Goal: Information Seeking & Learning: Find specific page/section

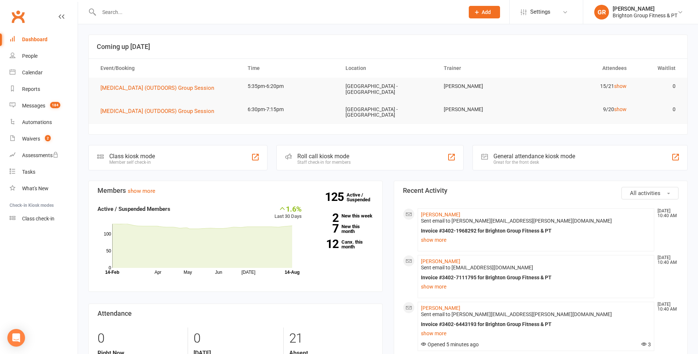
click at [134, 11] on input "text" at bounding box center [278, 12] width 363 height 10
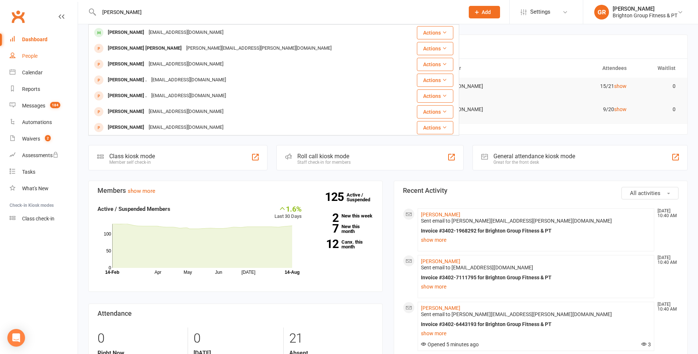
type input "[PERSON_NAME]"
click at [33, 55] on div "People" at bounding box center [29, 56] width 15 height 6
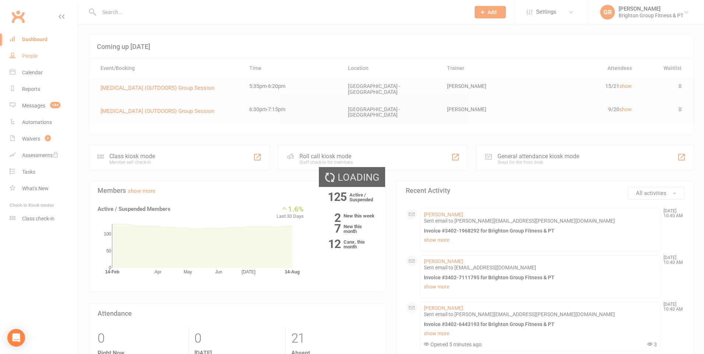
select select "100"
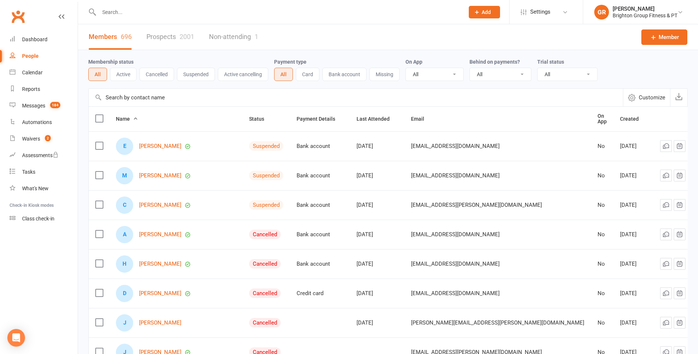
click at [126, 10] on input "text" at bounding box center [278, 12] width 363 height 10
type input "[PERSON_NAME]"
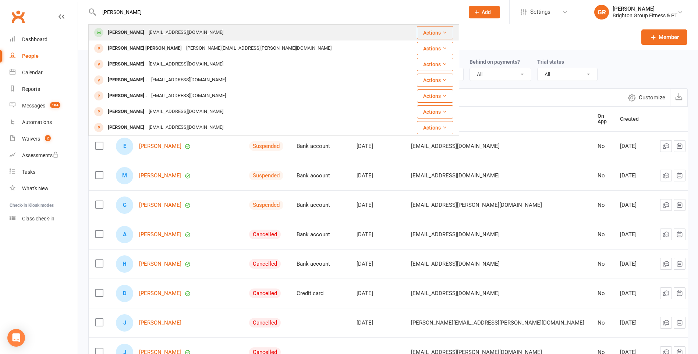
click at [146, 33] on div "[EMAIL_ADDRESS][DOMAIN_NAME]" at bounding box center [185, 32] width 79 height 11
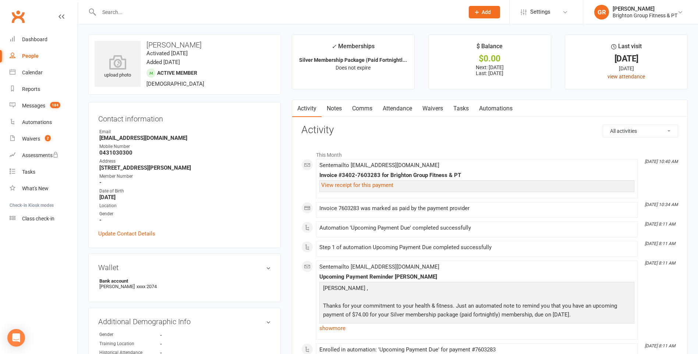
click at [616, 77] on link "view attendance" at bounding box center [627, 77] width 38 height 6
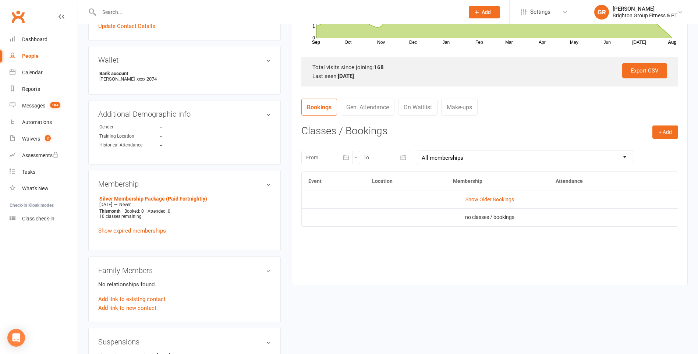
scroll to position [221, 0]
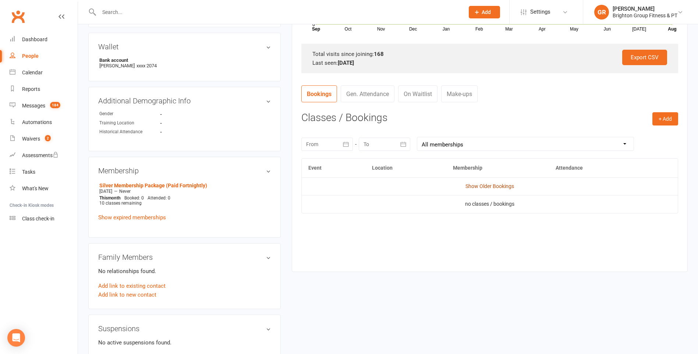
click at [491, 188] on link "Show Older Bookings" at bounding box center [490, 186] width 49 height 6
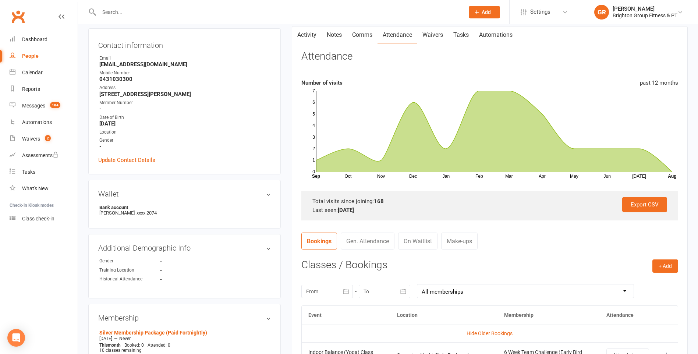
scroll to position [0, 0]
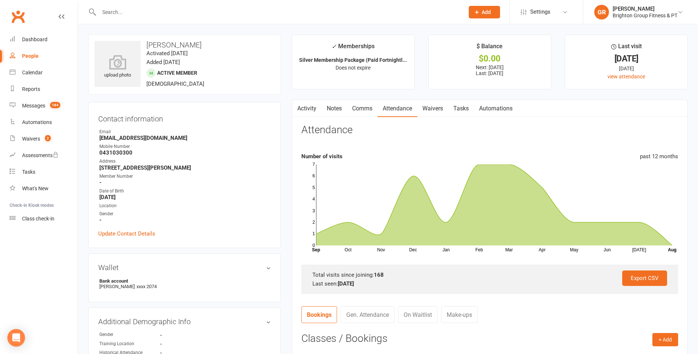
click at [125, 16] on input "text" at bounding box center [278, 12] width 363 height 10
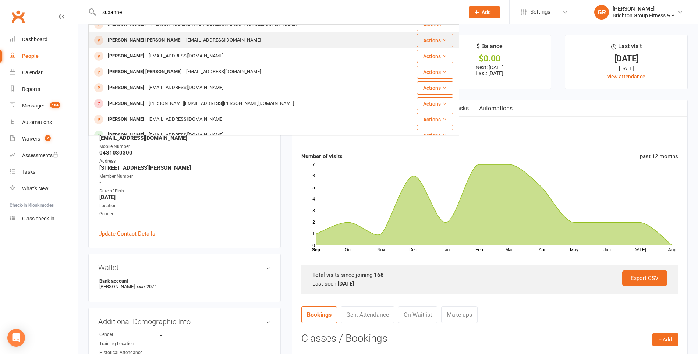
scroll to position [37, 0]
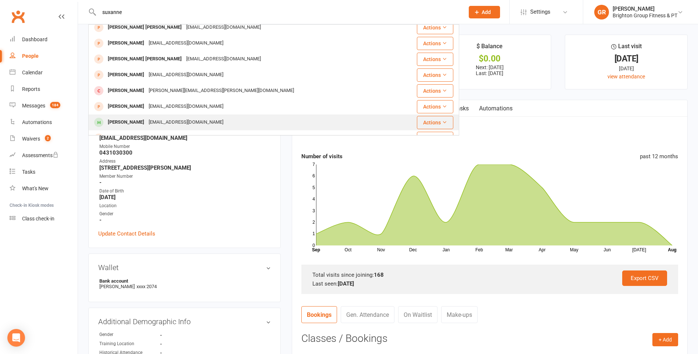
type input "suxanne"
click at [132, 122] on div "[PERSON_NAME]" at bounding box center [126, 122] width 41 height 11
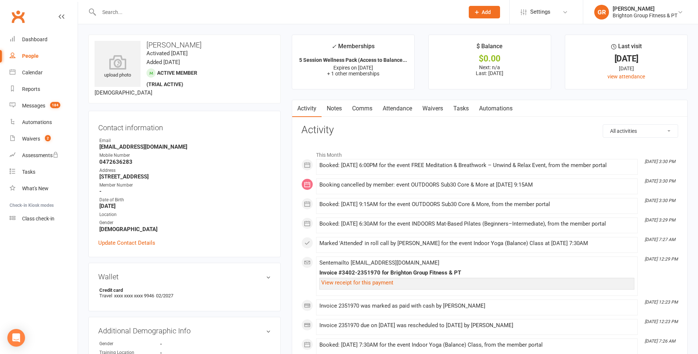
click at [128, 11] on input "text" at bounding box center [278, 12] width 363 height 10
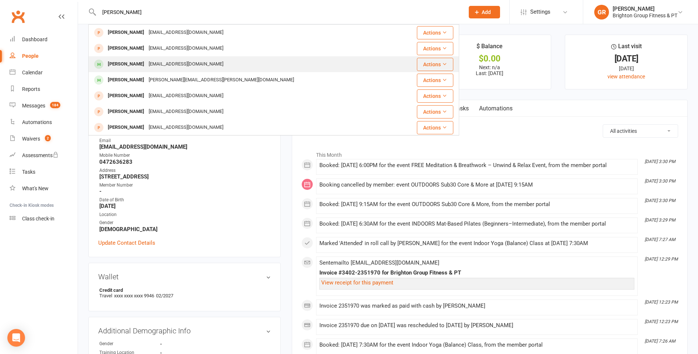
type input "[PERSON_NAME]"
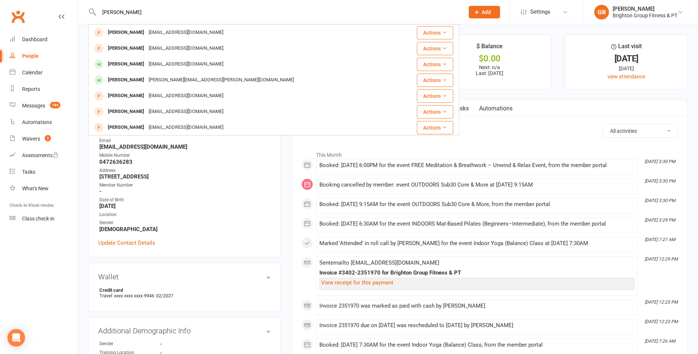
click at [146, 65] on div "[EMAIL_ADDRESS][DOMAIN_NAME]" at bounding box center [185, 64] width 79 height 11
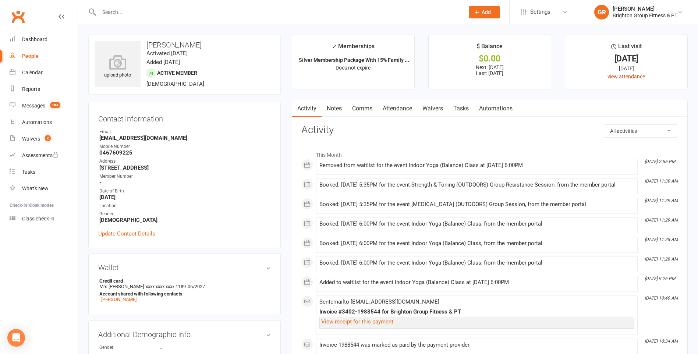
click at [622, 76] on link "view attendance" at bounding box center [627, 77] width 38 height 6
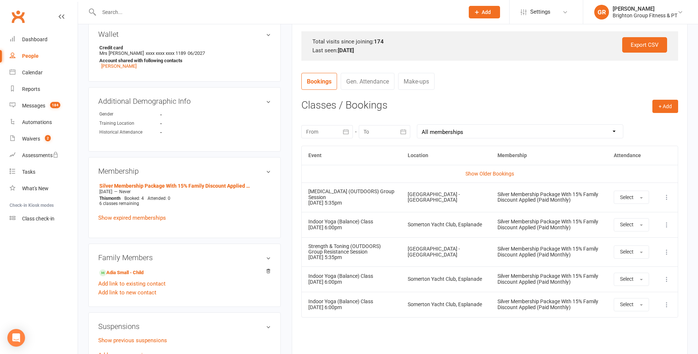
scroll to position [221, 0]
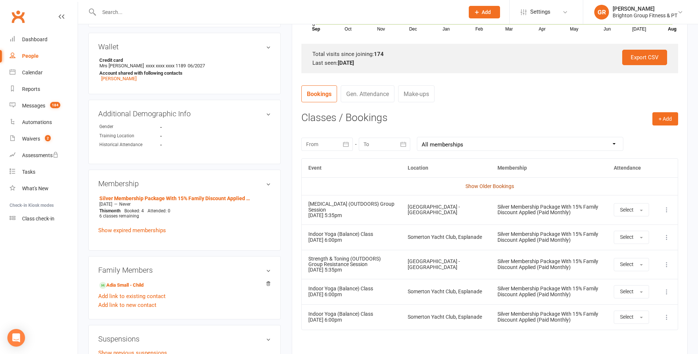
click at [486, 186] on link "Show Older Bookings" at bounding box center [490, 186] width 49 height 6
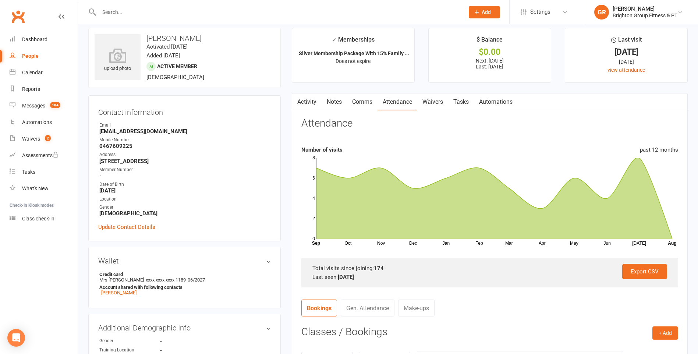
scroll to position [0, 0]
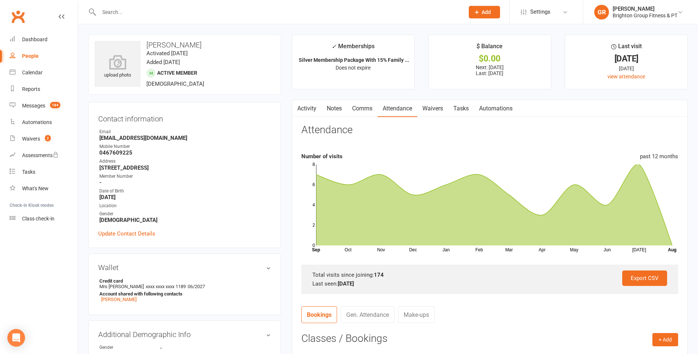
click at [123, 7] on input "text" at bounding box center [278, 12] width 363 height 10
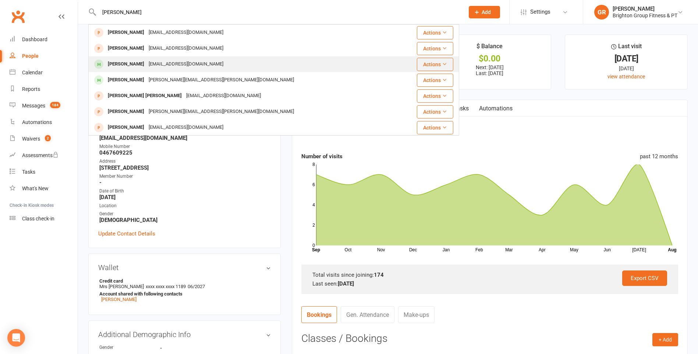
type input "[PERSON_NAME]"
click at [134, 62] on div "[PERSON_NAME]" at bounding box center [126, 64] width 41 height 11
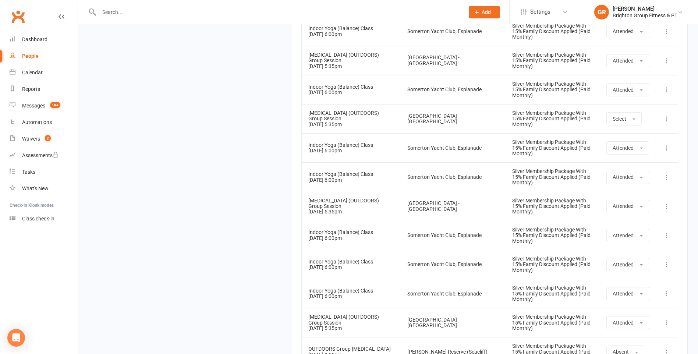
scroll to position [5188, 0]
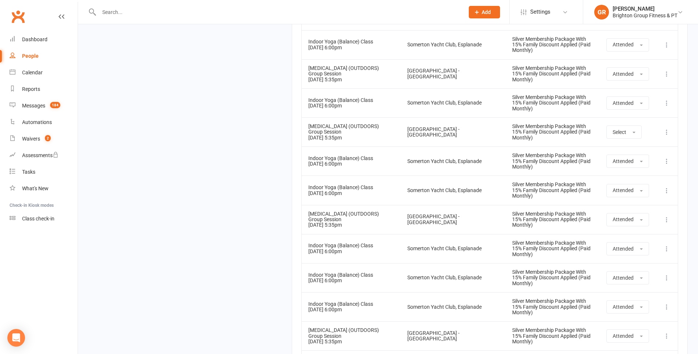
click at [110, 11] on input "text" at bounding box center [278, 12] width 363 height 10
click at [117, 13] on input "[PERSON_NAME]" at bounding box center [278, 12] width 363 height 10
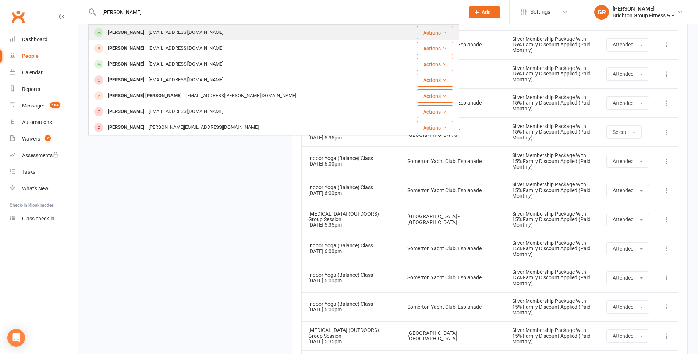
type input "[PERSON_NAME]"
click at [124, 33] on div "[PERSON_NAME]" at bounding box center [126, 32] width 41 height 11
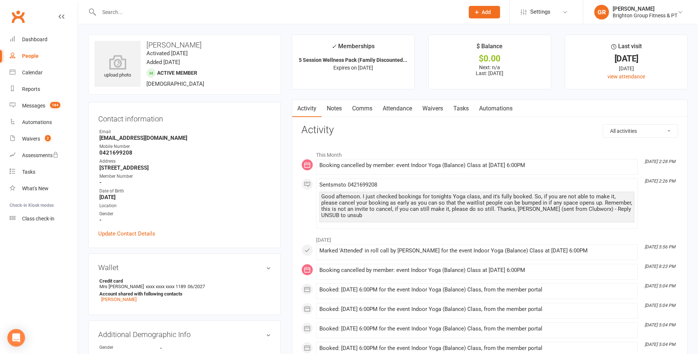
click at [136, 13] on input "text" at bounding box center [278, 12] width 363 height 10
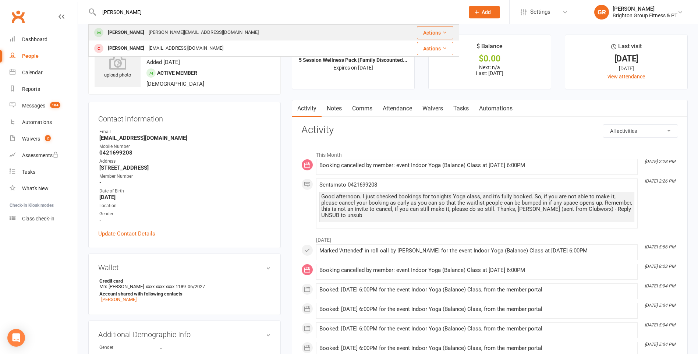
type input "[PERSON_NAME]"
click at [123, 30] on div "[PERSON_NAME]" at bounding box center [126, 32] width 41 height 11
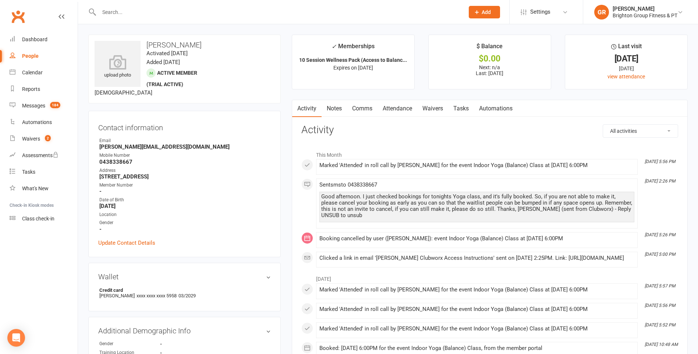
click at [135, 11] on input "text" at bounding box center [278, 12] width 363 height 10
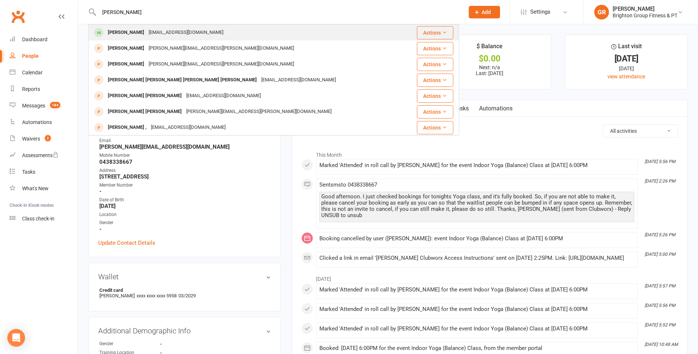
type input "[PERSON_NAME]"
click at [131, 31] on div "[PERSON_NAME]" at bounding box center [126, 32] width 41 height 11
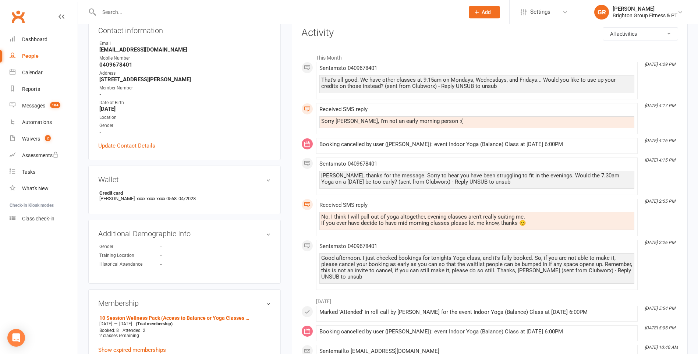
scroll to position [110, 0]
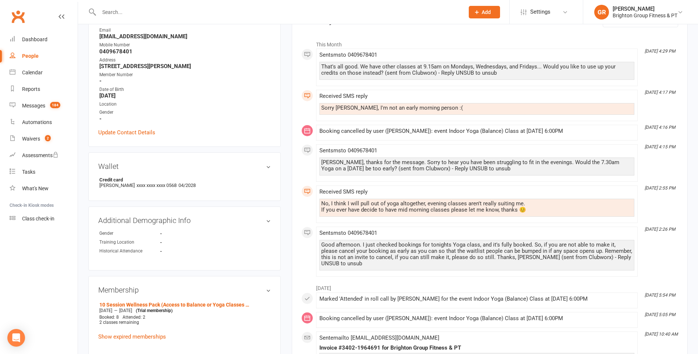
click at [151, 15] on input "text" at bounding box center [278, 12] width 363 height 10
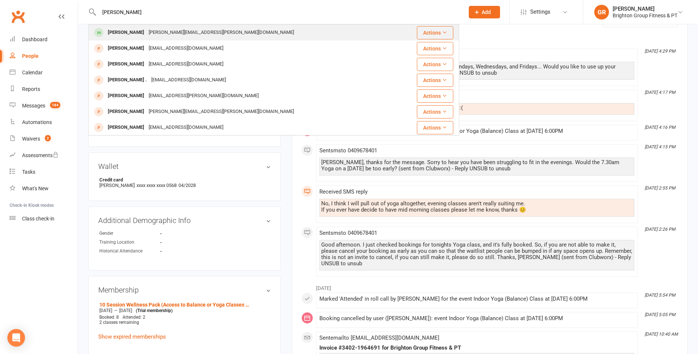
type input "[PERSON_NAME]"
click at [124, 34] on div "[PERSON_NAME]" at bounding box center [126, 32] width 41 height 11
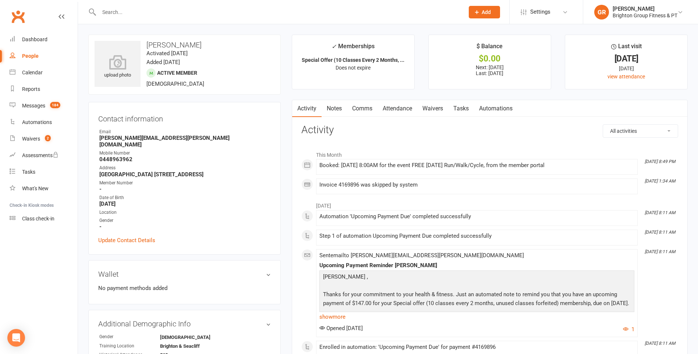
click at [153, 13] on input "text" at bounding box center [278, 12] width 363 height 10
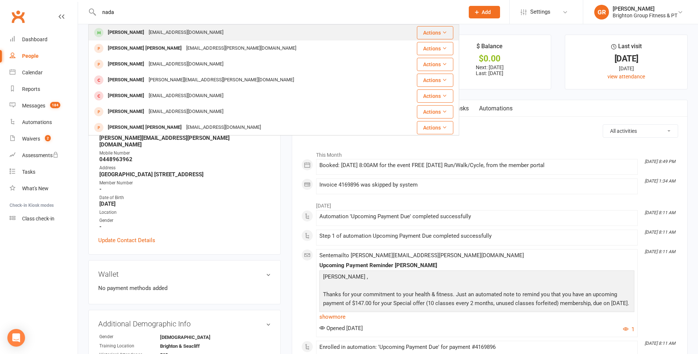
type input "nada"
click at [149, 30] on div "[EMAIL_ADDRESS][DOMAIN_NAME]" at bounding box center [185, 32] width 79 height 11
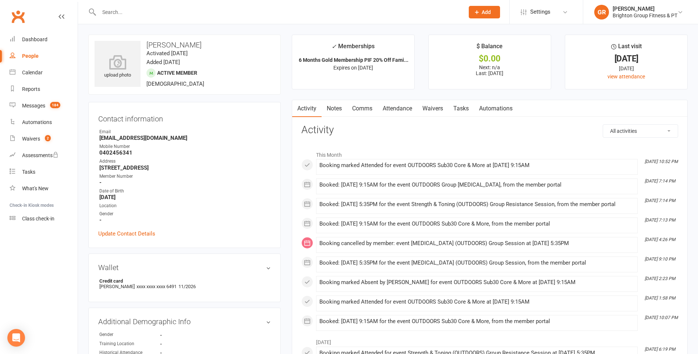
click at [123, 6] on div at bounding box center [273, 12] width 371 height 24
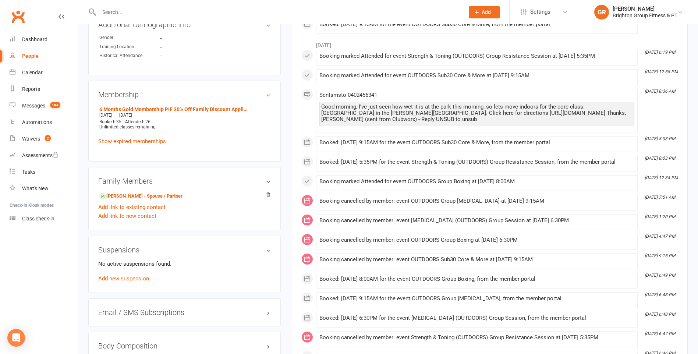
scroll to position [310, 0]
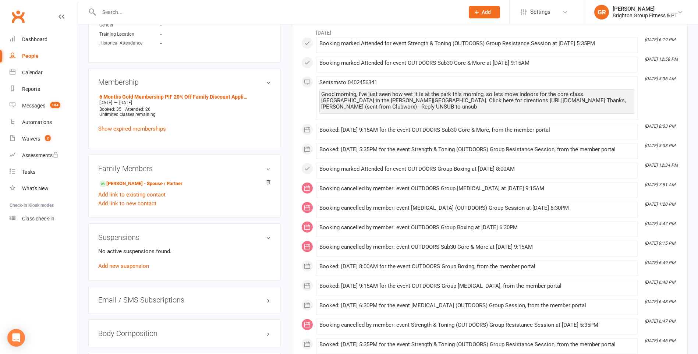
click at [123, 11] on input "text" at bounding box center [278, 12] width 363 height 10
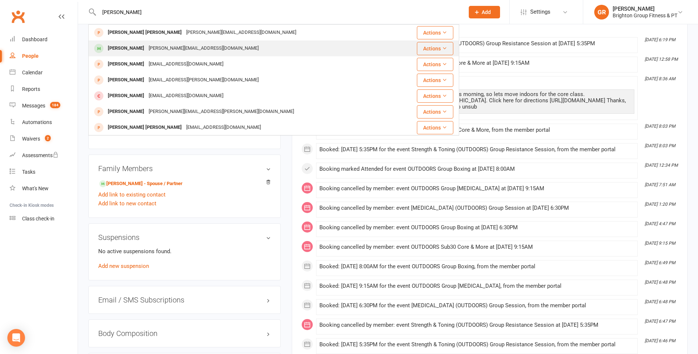
type input "[PERSON_NAME]"
click at [123, 49] on div "[PERSON_NAME]" at bounding box center [126, 48] width 41 height 11
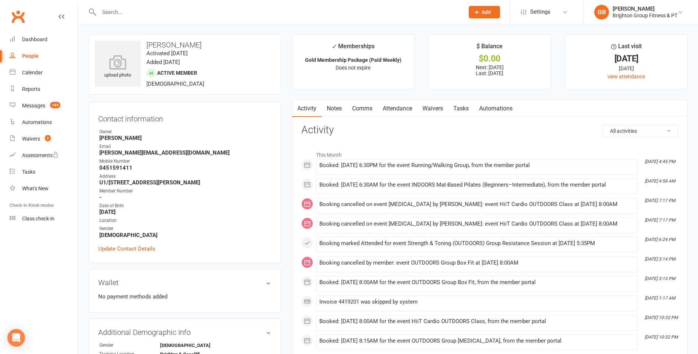
click at [141, 11] on input "text" at bounding box center [278, 12] width 363 height 10
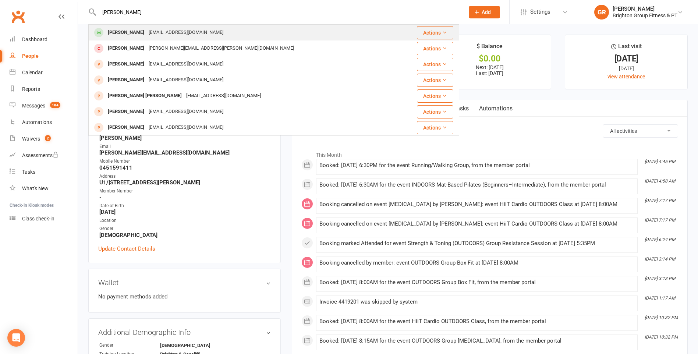
type input "[PERSON_NAME]"
click at [133, 33] on div "[PERSON_NAME]" at bounding box center [126, 32] width 41 height 11
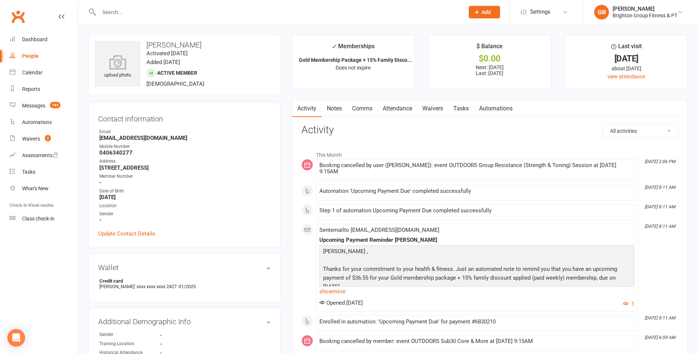
click at [127, 11] on input "text" at bounding box center [278, 12] width 363 height 10
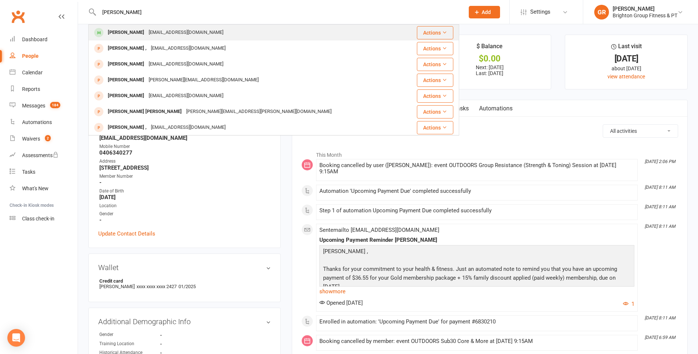
type input "[PERSON_NAME]"
click at [132, 34] on div "[PERSON_NAME]" at bounding box center [126, 32] width 41 height 11
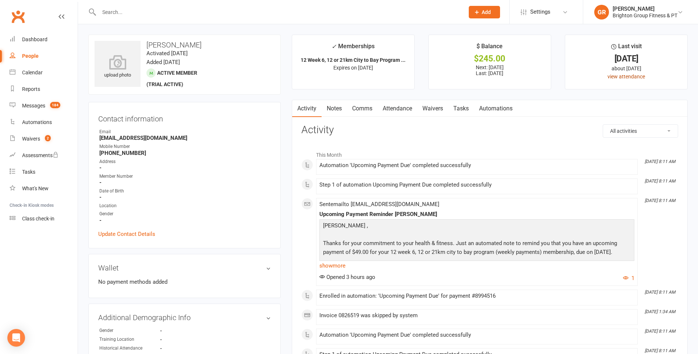
click at [618, 77] on link "view attendance" at bounding box center [627, 77] width 38 height 6
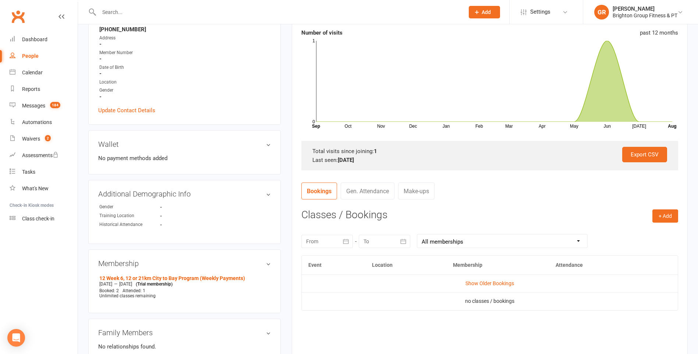
scroll to position [110, 0]
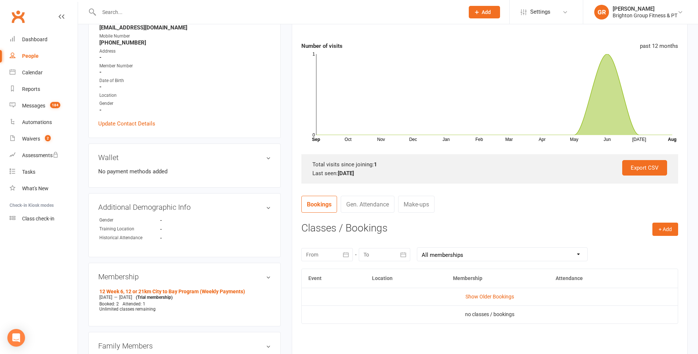
click at [118, 11] on input "text" at bounding box center [278, 12] width 363 height 10
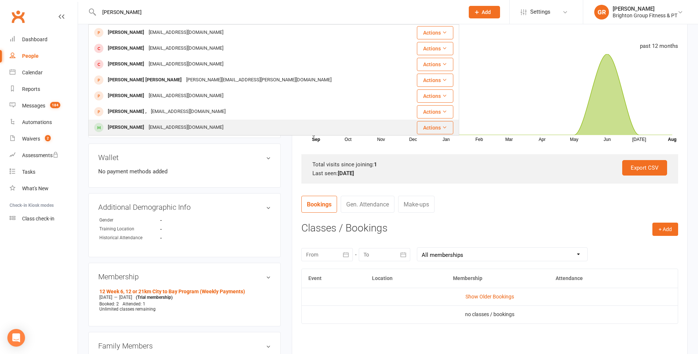
type input "[PERSON_NAME]"
click at [124, 125] on div "[PERSON_NAME]" at bounding box center [126, 127] width 41 height 11
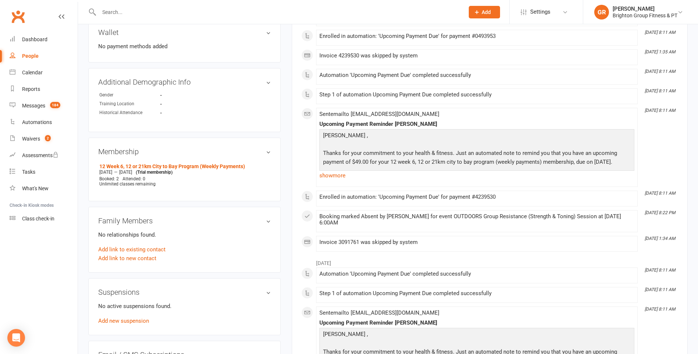
scroll to position [258, 0]
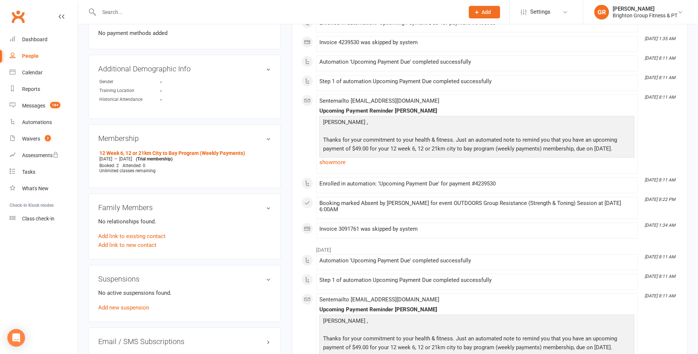
click at [137, 14] on input "text" at bounding box center [278, 12] width 363 height 10
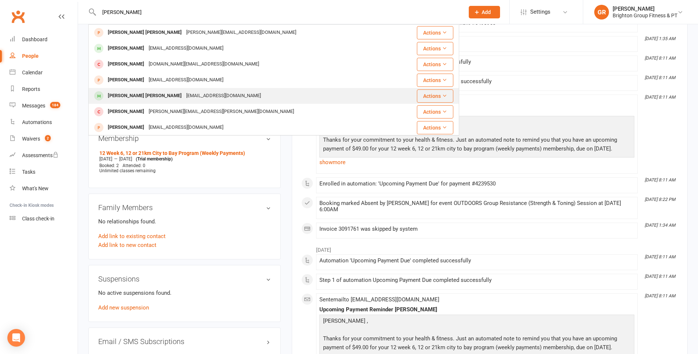
type input "[PERSON_NAME]"
click at [152, 95] on div "[PERSON_NAME] [PERSON_NAME]" at bounding box center [145, 96] width 78 height 11
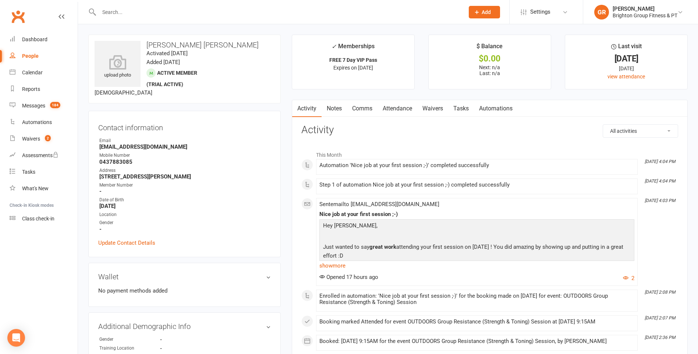
click at [142, 11] on input "text" at bounding box center [278, 12] width 363 height 10
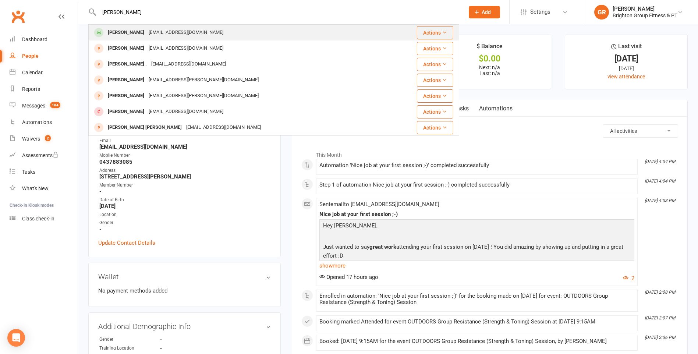
type input "[PERSON_NAME]"
click at [146, 29] on div "[EMAIL_ADDRESS][DOMAIN_NAME]" at bounding box center [185, 32] width 79 height 11
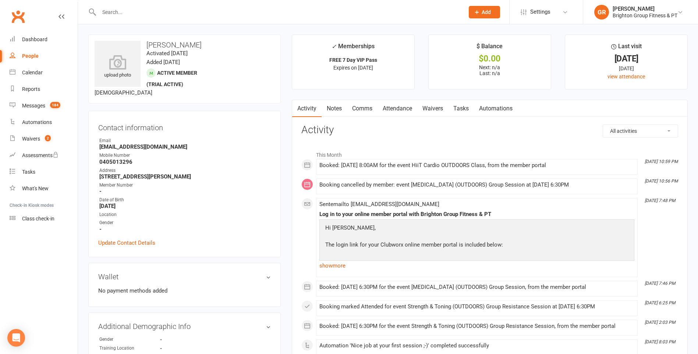
click at [133, 3] on div at bounding box center [273, 12] width 371 height 24
click at [127, 8] on input "text" at bounding box center [278, 12] width 363 height 10
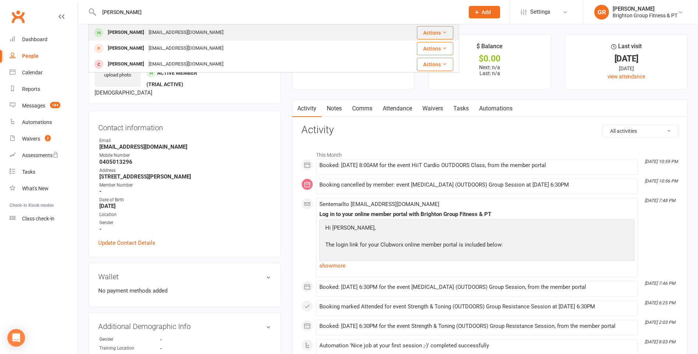
type input "[PERSON_NAME]"
click at [131, 32] on div "[PERSON_NAME]" at bounding box center [126, 32] width 41 height 11
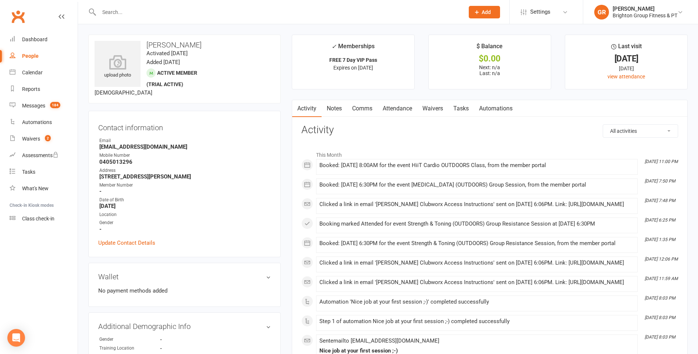
click at [116, 8] on input "text" at bounding box center [278, 12] width 363 height 10
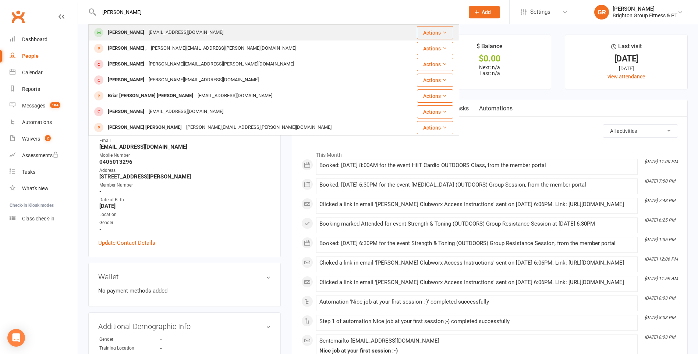
type input "[PERSON_NAME]"
click at [124, 31] on div "[PERSON_NAME]" at bounding box center [126, 32] width 41 height 11
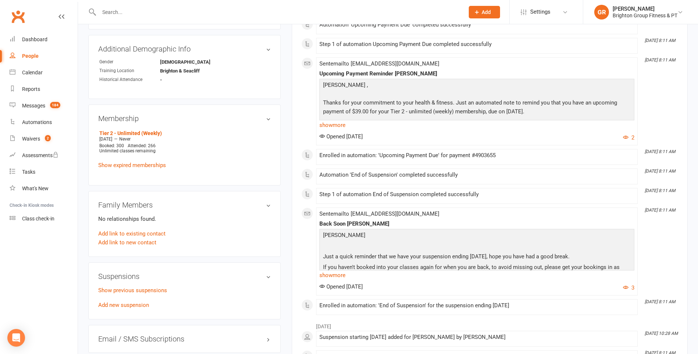
scroll to position [294, 0]
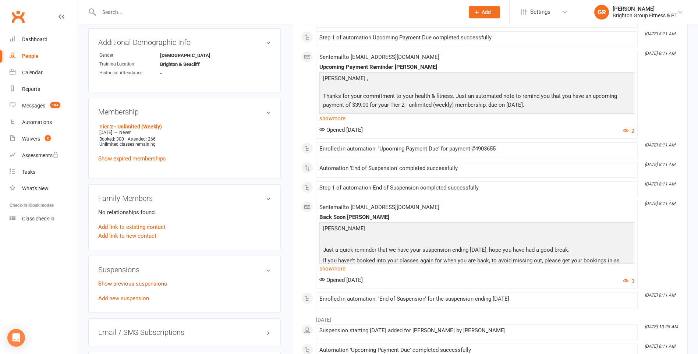
click at [144, 283] on link "Show previous suspensions" at bounding box center [132, 283] width 69 height 7
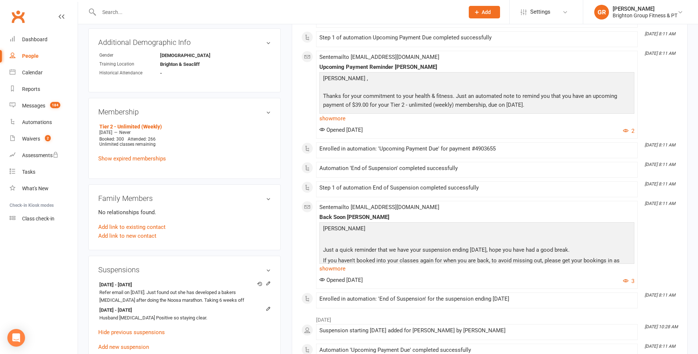
click at [136, 6] on div at bounding box center [273, 12] width 371 height 24
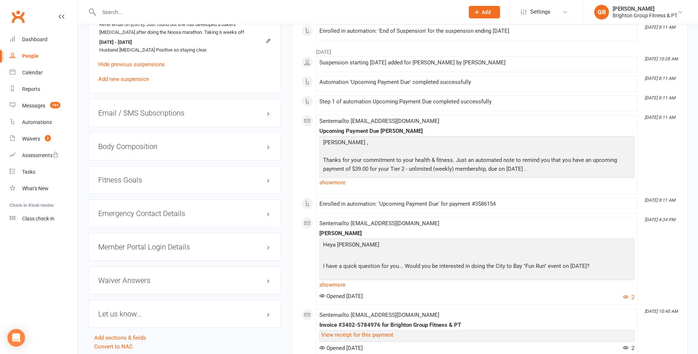
scroll to position [604, 0]
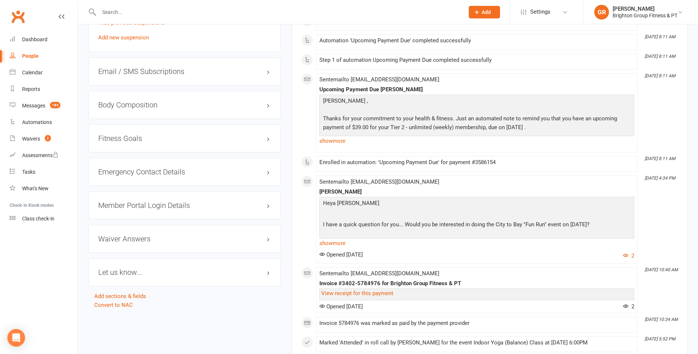
click at [138, 11] on input "text" at bounding box center [278, 12] width 363 height 10
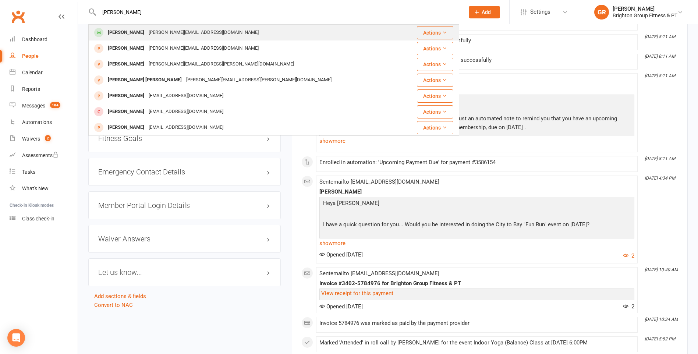
type input "[PERSON_NAME]"
click at [132, 31] on div "[PERSON_NAME]" at bounding box center [126, 32] width 41 height 11
